Goal: Information Seeking & Learning: Check status

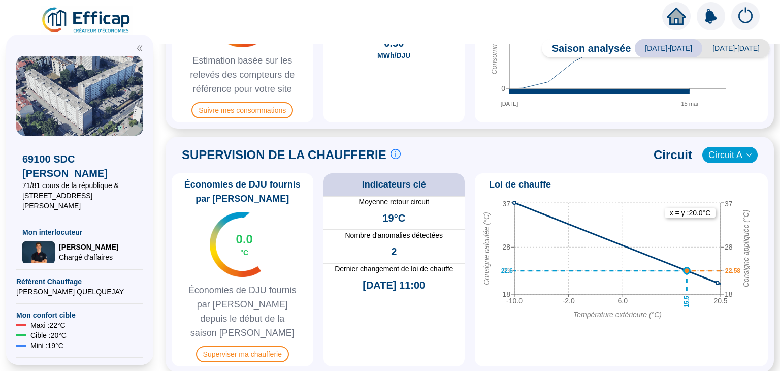
scroll to position [406, 0]
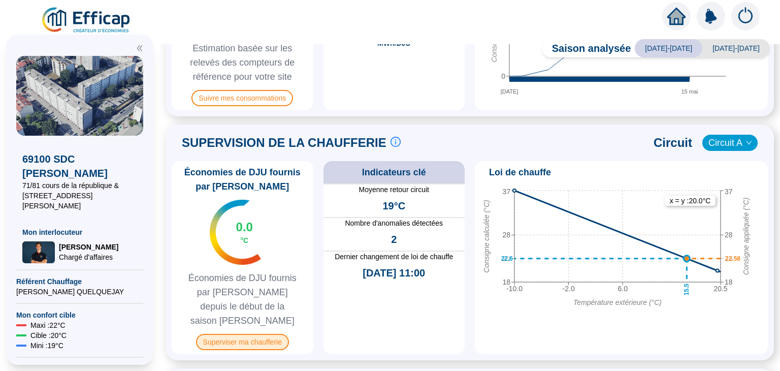
click at [284, 334] on span "Superviser ma chaufferie" at bounding box center [242, 342] width 93 height 16
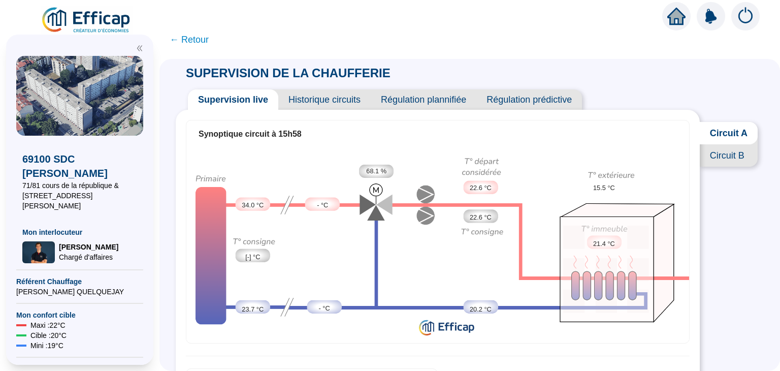
click at [735, 167] on span "Circuit B" at bounding box center [729, 155] width 58 height 22
click at [198, 43] on span "← Retour" at bounding box center [189, 40] width 39 height 14
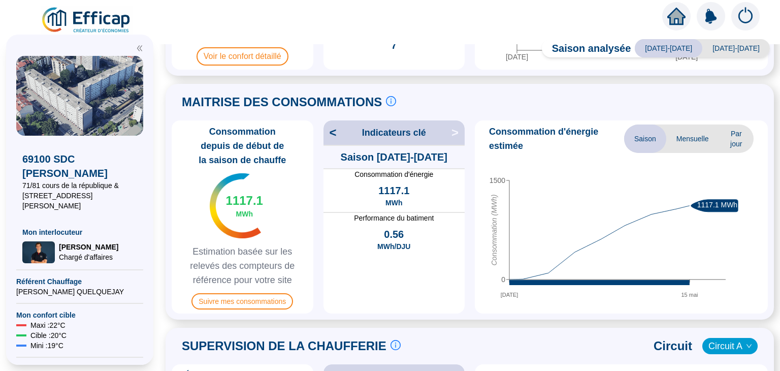
scroll to position [457, 0]
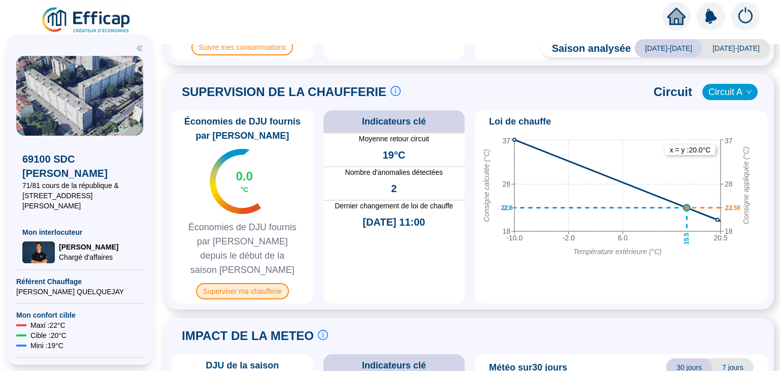
click at [252, 283] on span "Superviser ma chaufferie" at bounding box center [242, 291] width 93 height 16
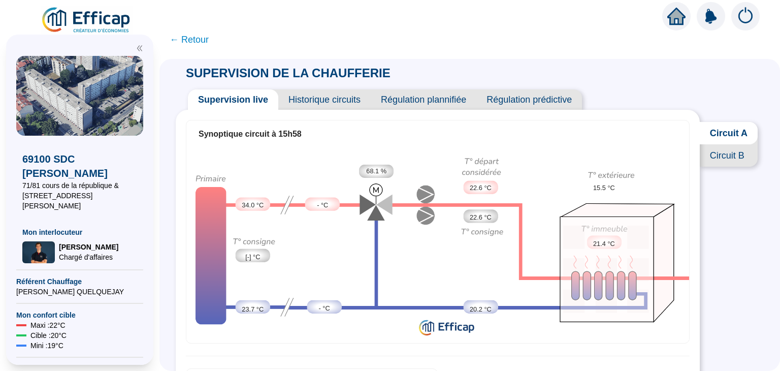
click at [194, 47] on span "← Retour" at bounding box center [469, 39] width 621 height 22
click at [195, 44] on span "← Retour" at bounding box center [189, 40] width 39 height 14
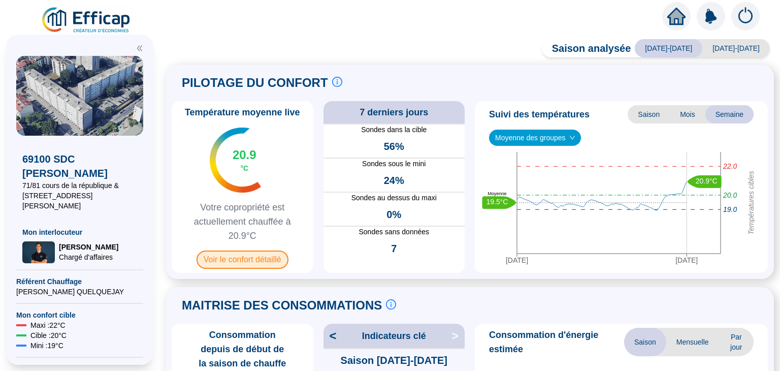
click at [253, 266] on span "Voir le confort détaillé" at bounding box center [243, 259] width 92 height 18
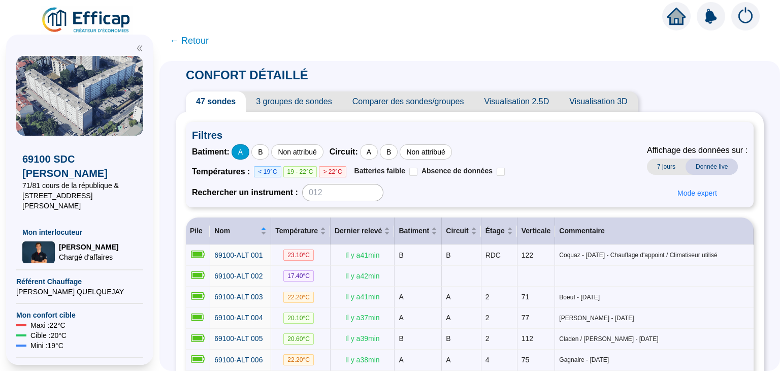
click at [247, 149] on div "A" at bounding box center [241, 151] width 18 height 15
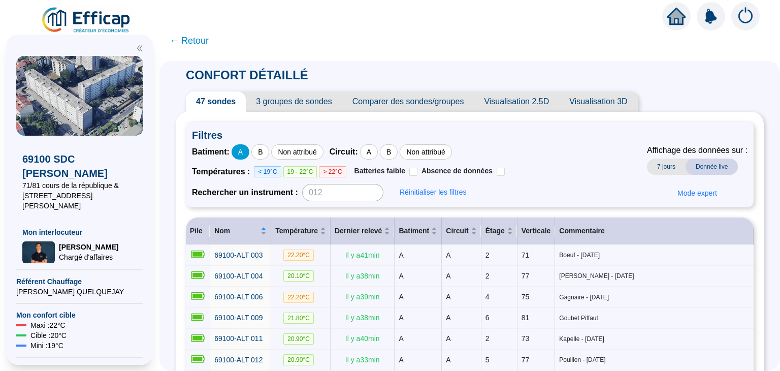
click at [243, 153] on div "A" at bounding box center [241, 151] width 18 height 15
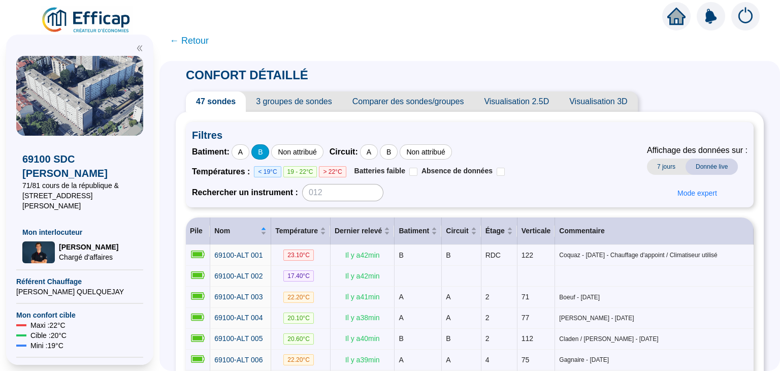
click at [269, 152] on div "B" at bounding box center [260, 151] width 18 height 15
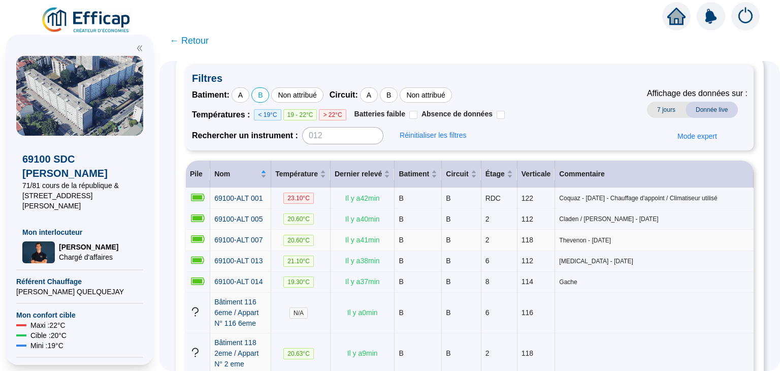
scroll to position [39, 0]
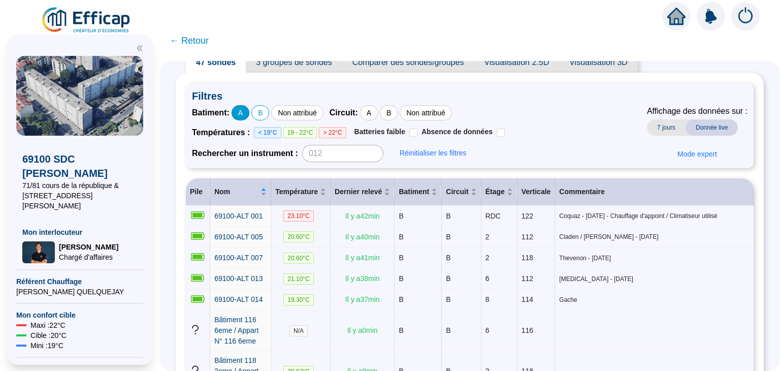
click at [242, 113] on div "A" at bounding box center [241, 112] width 18 height 15
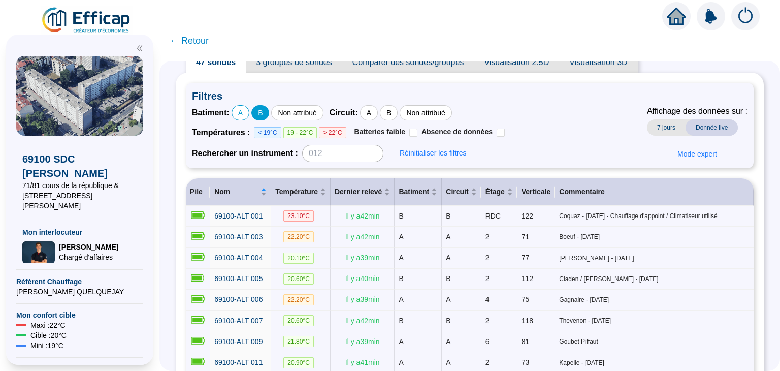
click at [269, 116] on div "B" at bounding box center [260, 112] width 18 height 15
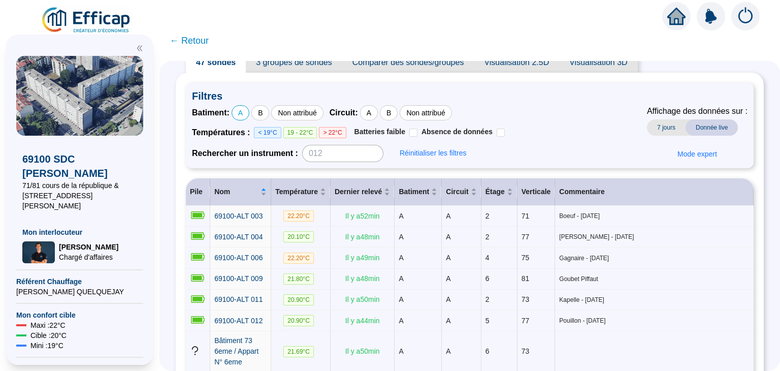
click at [576, 36] on span "← Retour" at bounding box center [469, 40] width 621 height 24
